Goal: Transaction & Acquisition: Purchase product/service

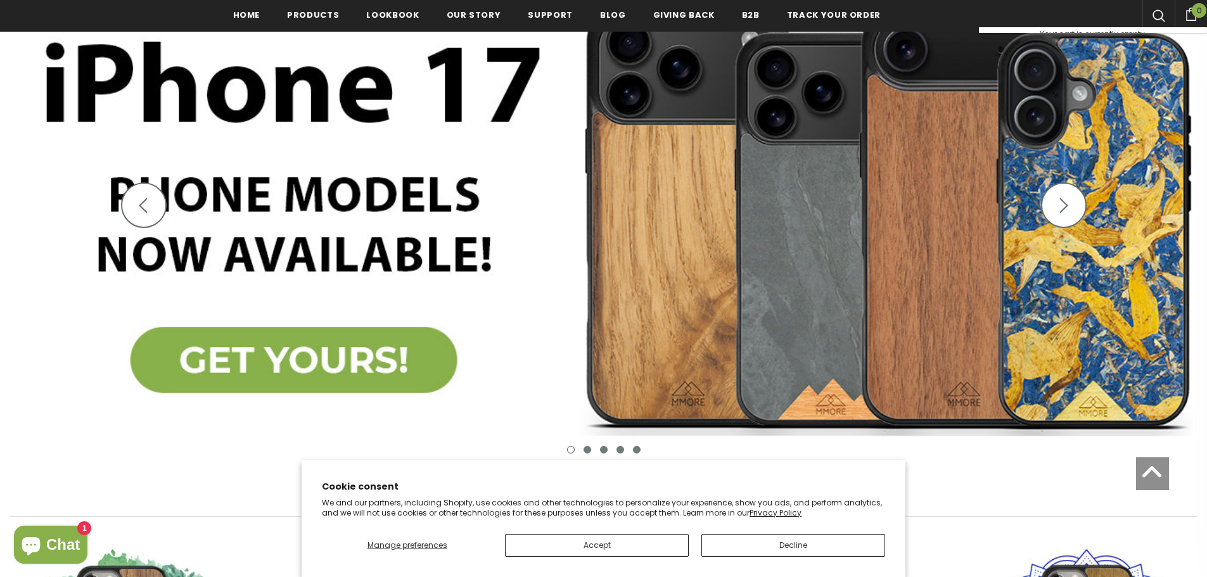
scroll to position [253, 0]
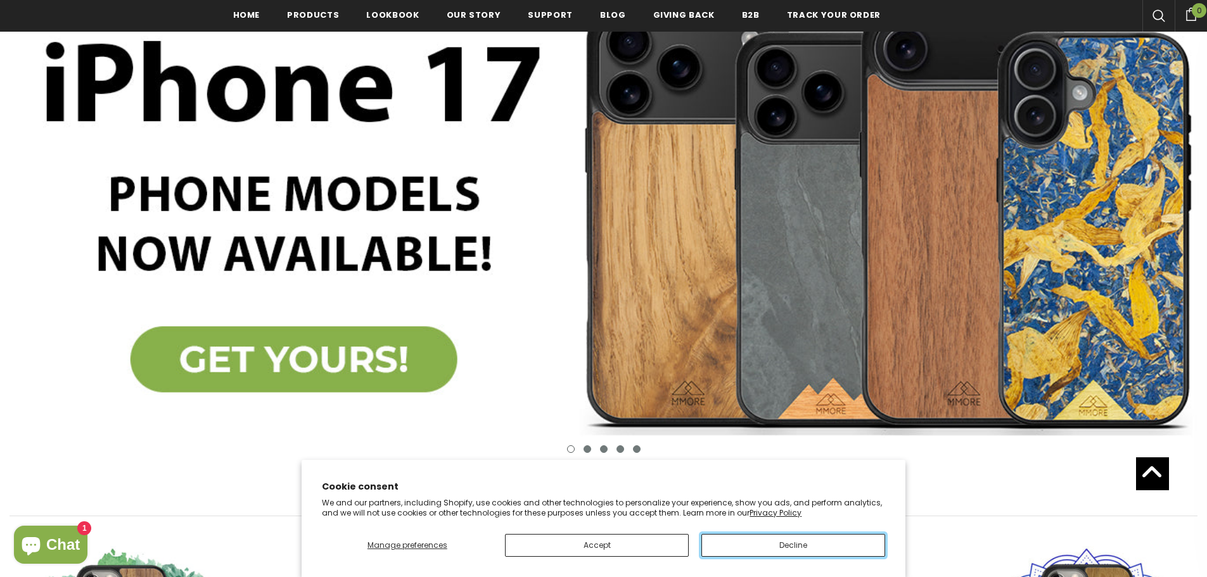
click at [720, 546] on button "Decline" at bounding box center [793, 545] width 184 height 23
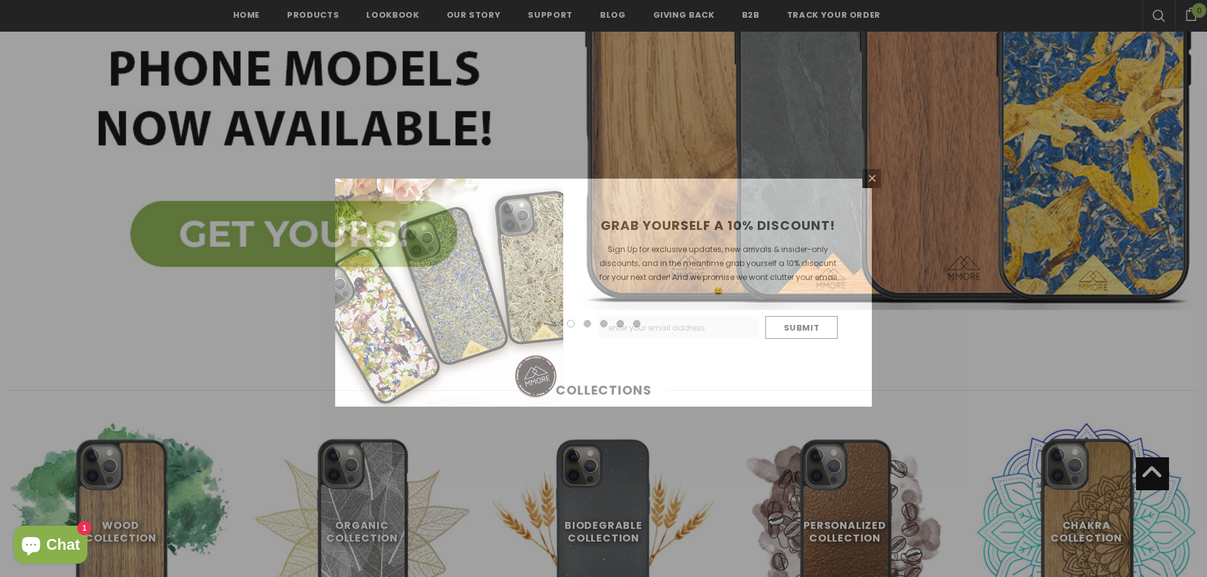
scroll to position [0, 0]
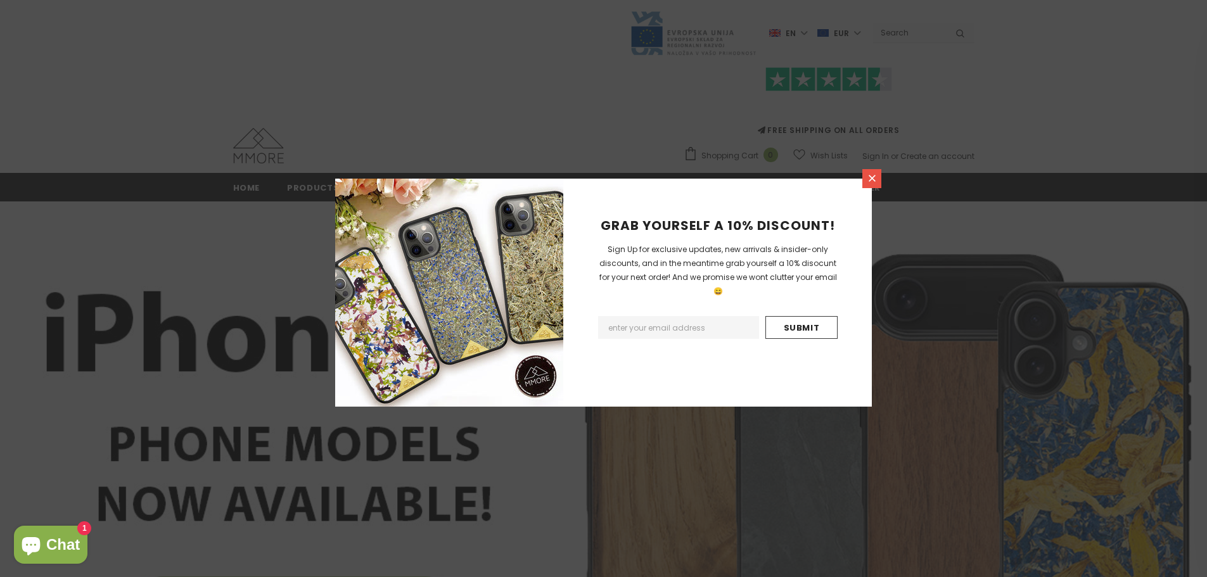
click at [873, 177] on icon at bounding box center [872, 178] width 7 height 7
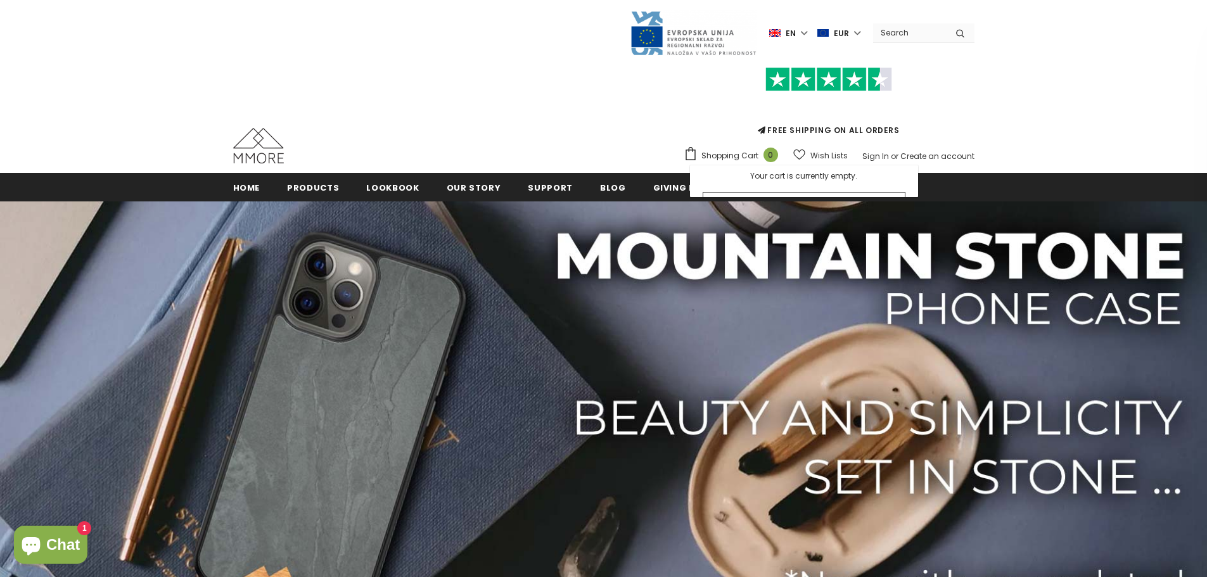
click at [904, 34] on input "Search Site" at bounding box center [909, 32] width 73 height 18
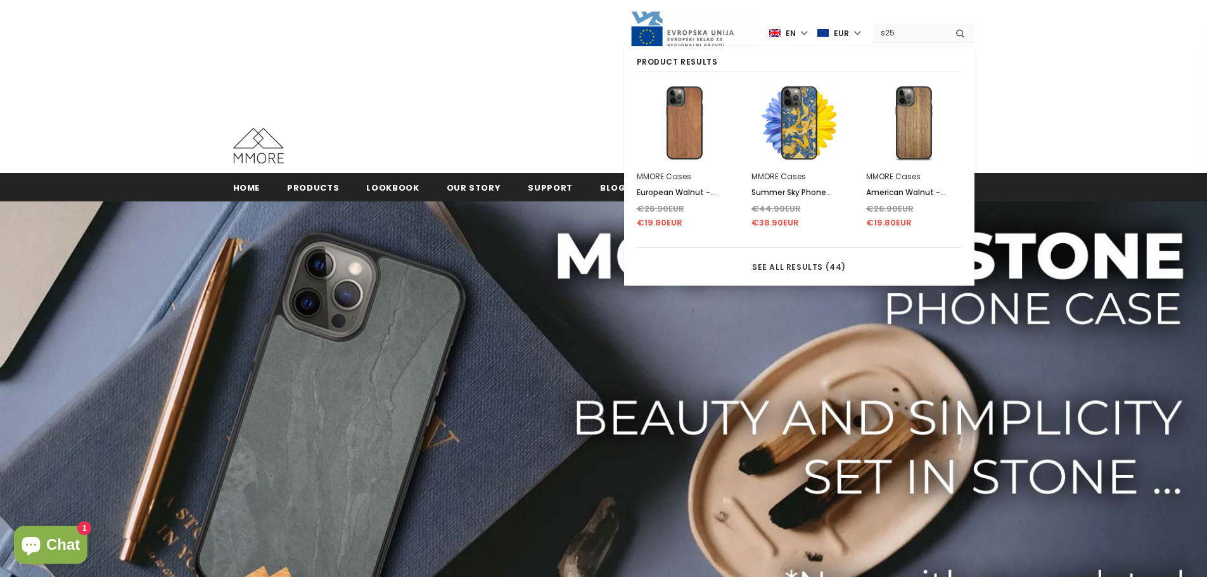
type input "s25"
click at [946, 23] on button "submit" at bounding box center [960, 32] width 29 height 19
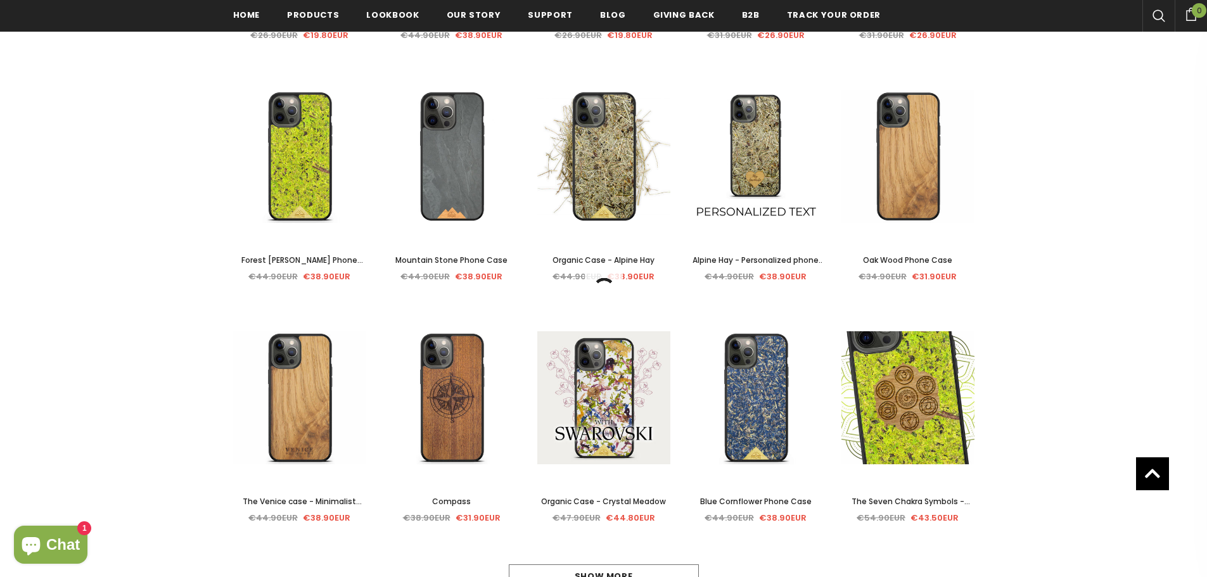
scroll to position [507, 0]
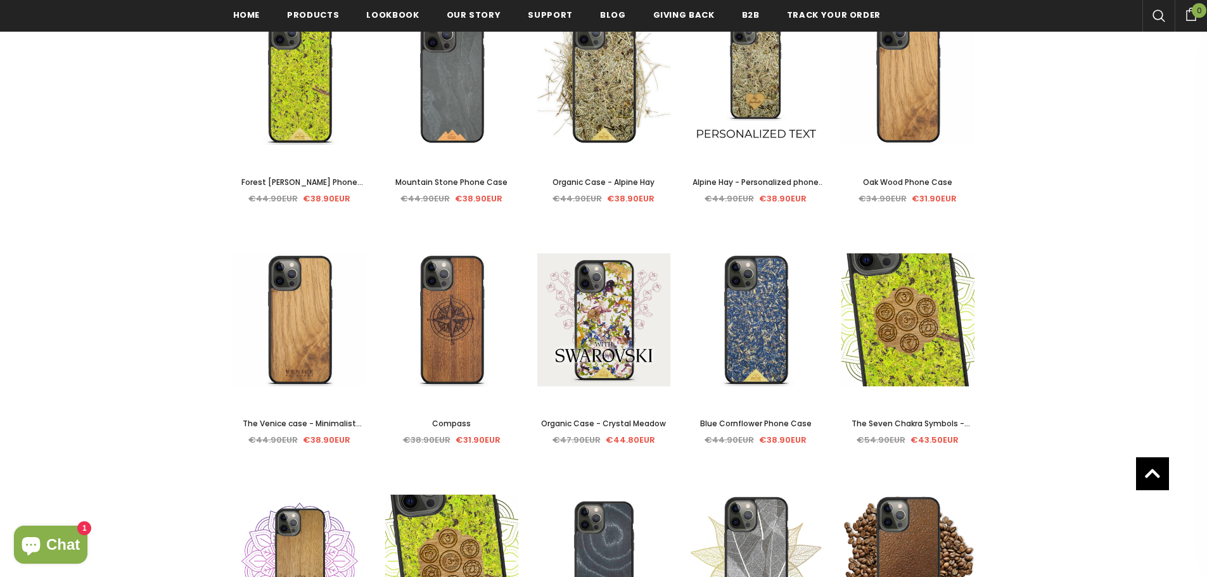
click at [593, 493] on img at bounding box center [603, 561] width 133 height 137
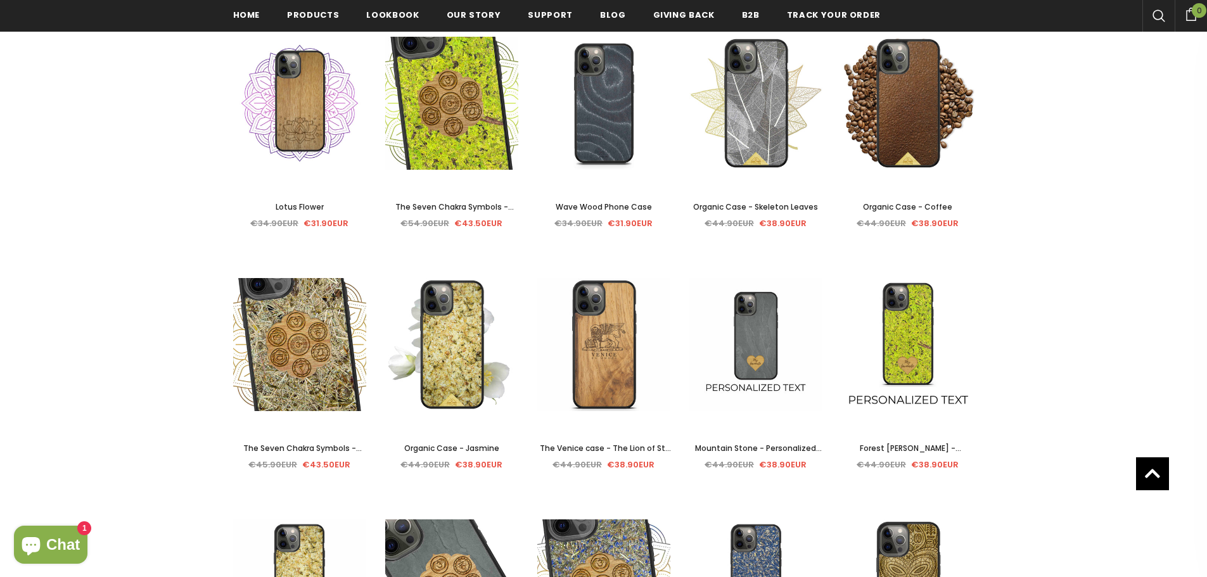
scroll to position [1017, 0]
